Goal: Task Accomplishment & Management: Manage account settings

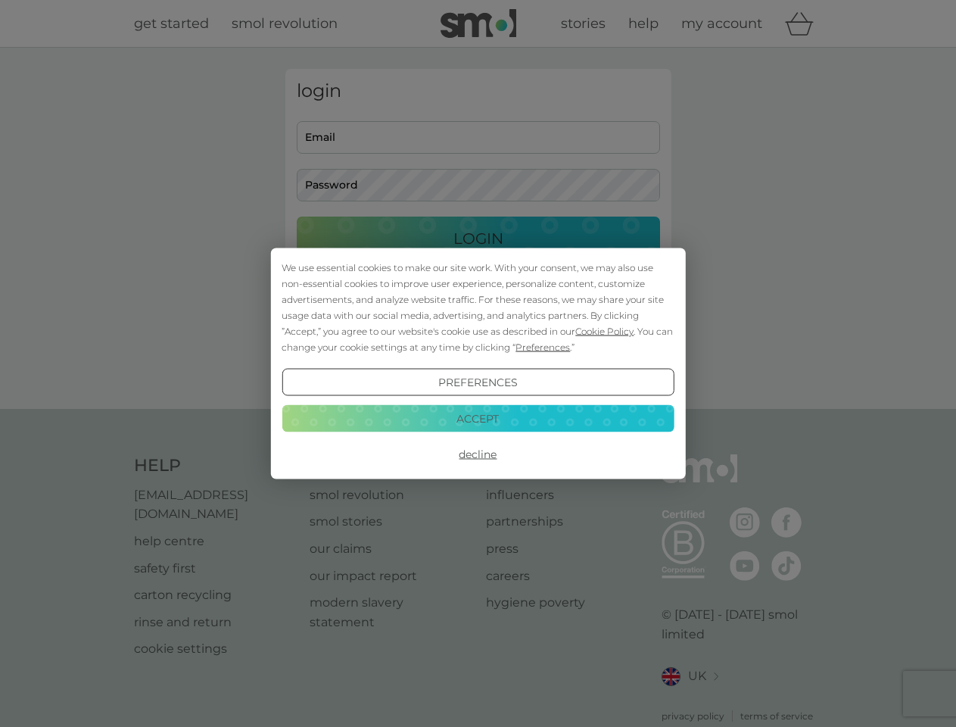
click at [605, 331] on span "Cookie Policy" at bounding box center [604, 331] width 58 height 11
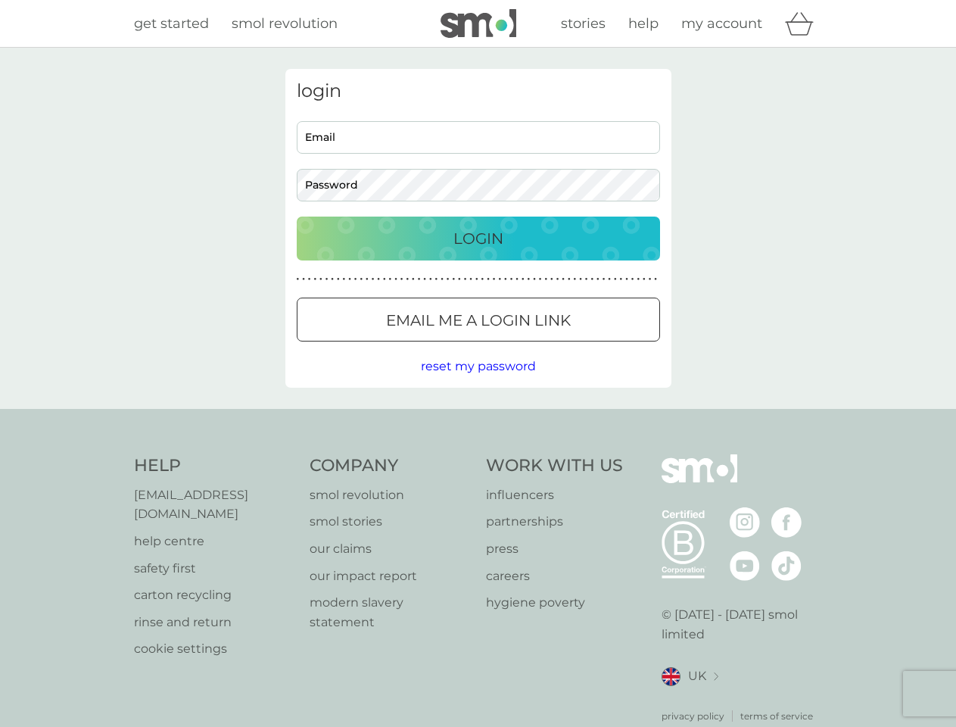
click at [541, 347] on div "login Email Password Login ● ● ● ● ● ● ● ● ● ● ● ● ● ● ● ● ● ● ● ● ● ● ● ● ● ● …" at bounding box center [478, 228] width 386 height 319
click at [478, 382] on div "login Email Password Login ● ● ● ● ● ● ● ● ● ● ● ● ● ● ● ● ● ● ● ● ● ● ● ● ● ● …" at bounding box center [478, 228] width 386 height 319
click at [478, 454] on div "Help [EMAIL_ADDRESS][DOMAIN_NAME] help centre safety first carton recycling rin…" at bounding box center [478, 588] width 689 height 269
click at [478, 418] on div "Help [EMAIL_ADDRESS][DOMAIN_NAME] help centre safety first carton recycling rin…" at bounding box center [478, 589] width 956 height 360
